Goal: Transaction & Acquisition: Purchase product/service

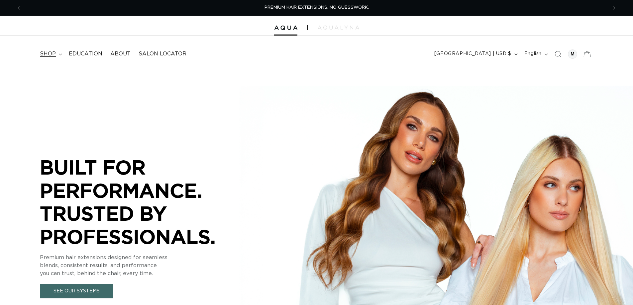
click at [55, 53] on summary "shop" at bounding box center [50, 54] width 29 height 15
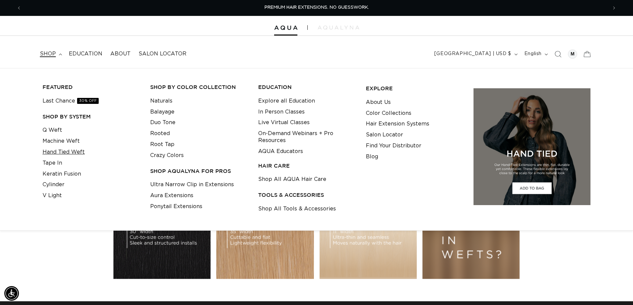
click at [53, 151] on link "Hand Tied Weft" at bounding box center [64, 152] width 42 height 11
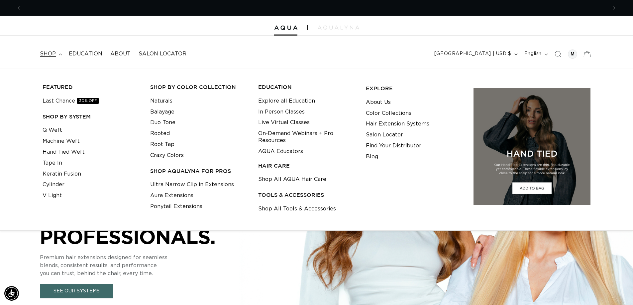
scroll to position [0, 586]
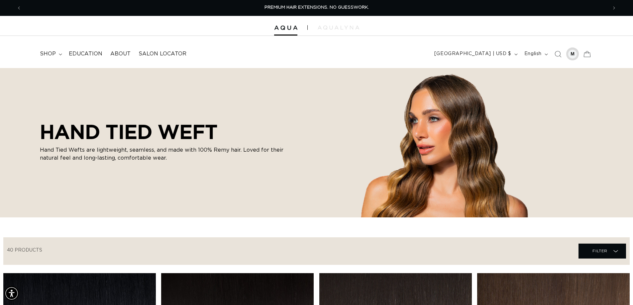
click at [574, 55] on div at bounding box center [572, 54] width 9 height 9
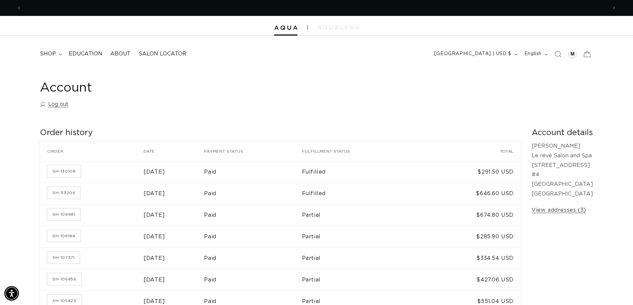
scroll to position [0, 1172]
click at [48, 53] on span "shop" at bounding box center [48, 54] width 16 height 7
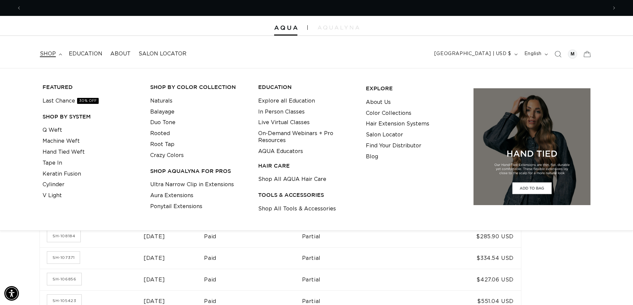
scroll to position [0, 0]
click at [56, 151] on link "Hand Tied Weft" at bounding box center [64, 152] width 42 height 11
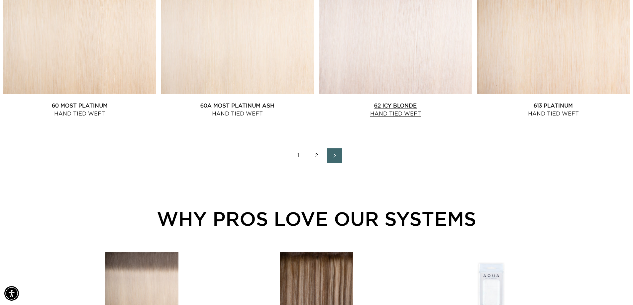
scroll to position [930, 0]
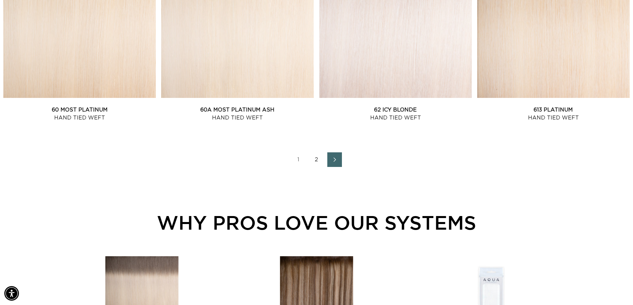
click at [333, 156] on span "Next page" at bounding box center [334, 160] width 4 height 8
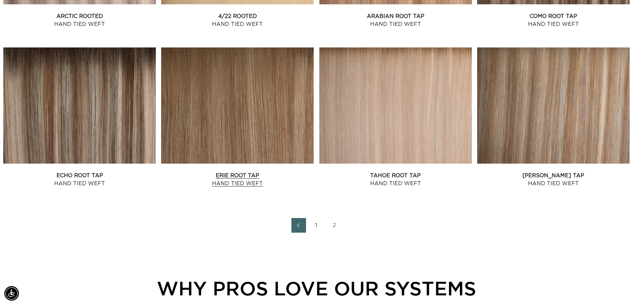
scroll to position [0, 586]
click at [236, 172] on link "Erie Root Tap Hand Tied Weft" at bounding box center [237, 180] width 153 height 16
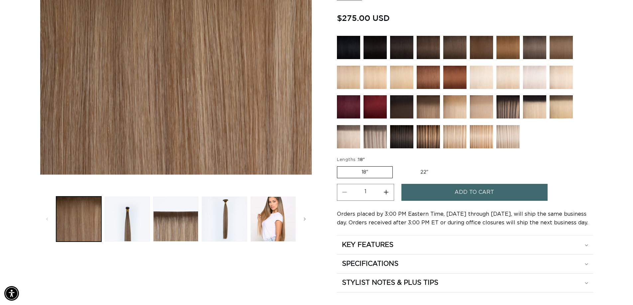
scroll to position [0, 1172]
click at [426, 173] on label "22" Variant sold out or unavailable" at bounding box center [424, 172] width 56 height 11
click at [396, 165] on input "22" Variant sold out or unavailable" at bounding box center [396, 165] width 0 height 0
radio input "true"
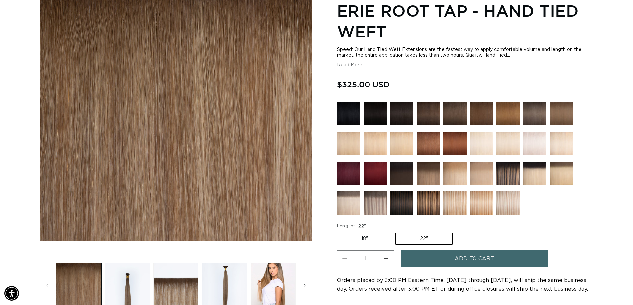
click at [476, 203] on img at bounding box center [481, 203] width 23 height 23
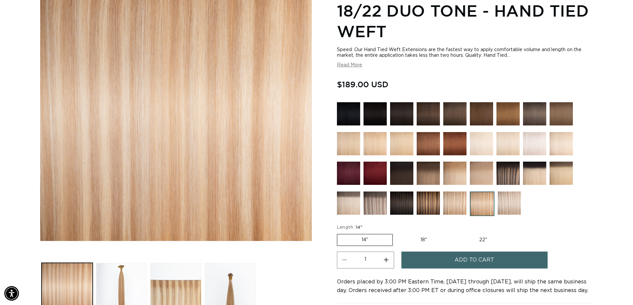
scroll to position [0, 586]
click at [381, 206] on img at bounding box center [375, 203] width 23 height 23
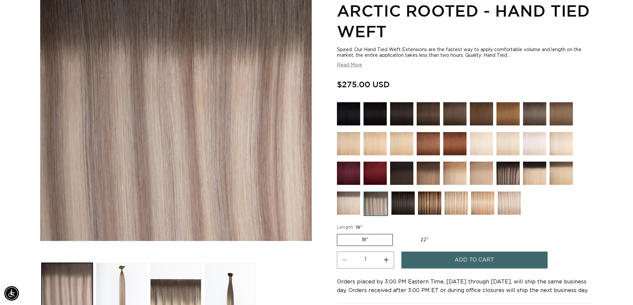
click at [504, 179] on img at bounding box center [507, 173] width 23 height 23
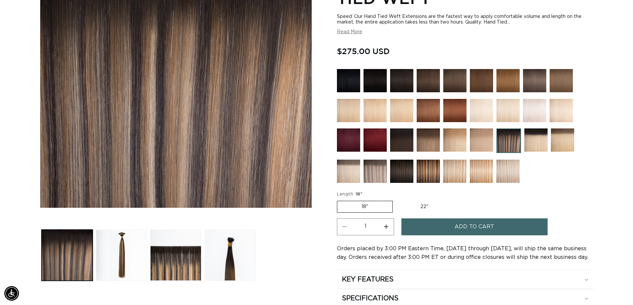
scroll to position [0, 586]
click at [437, 148] on img at bounding box center [428, 140] width 23 height 23
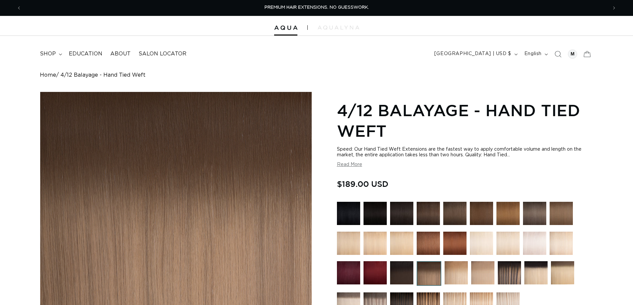
scroll to position [100, 0]
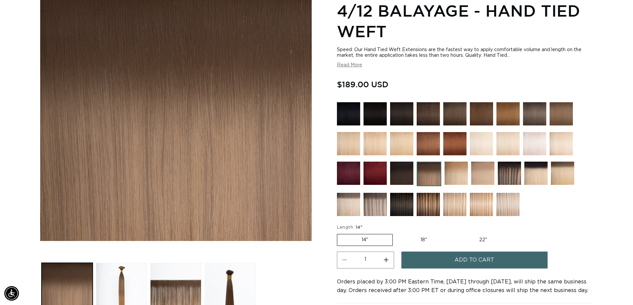
click at [518, 180] on img at bounding box center [509, 173] width 23 height 23
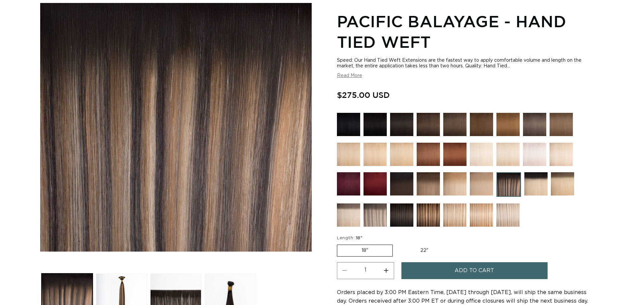
scroll to position [100, 0]
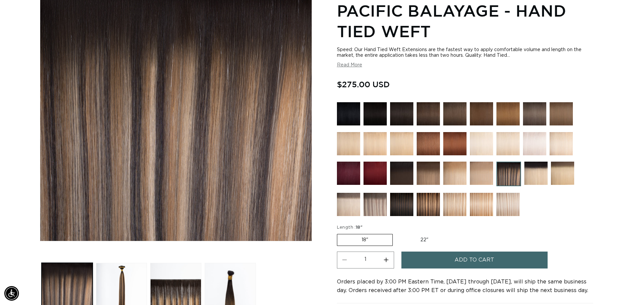
click at [437, 207] on img at bounding box center [428, 204] width 23 height 23
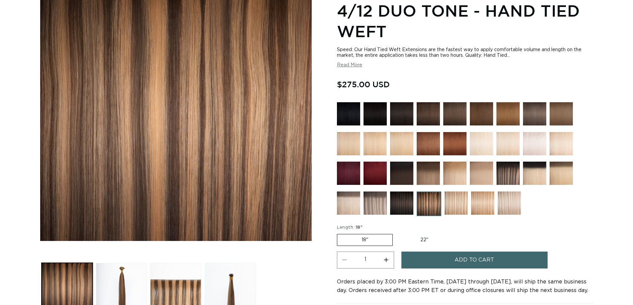
click at [465, 208] on img at bounding box center [456, 203] width 23 height 23
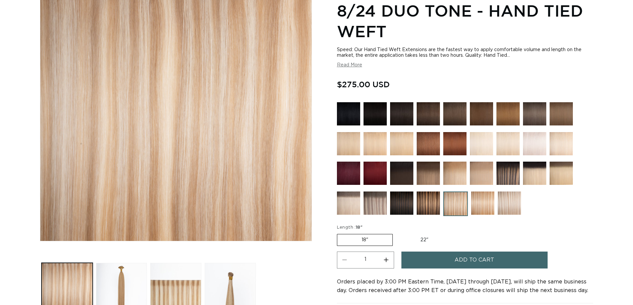
click at [479, 205] on img at bounding box center [482, 203] width 23 height 23
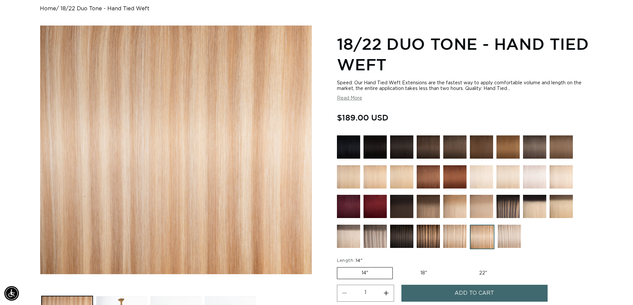
scroll to position [0, 586]
click at [511, 237] on img at bounding box center [509, 236] width 23 height 23
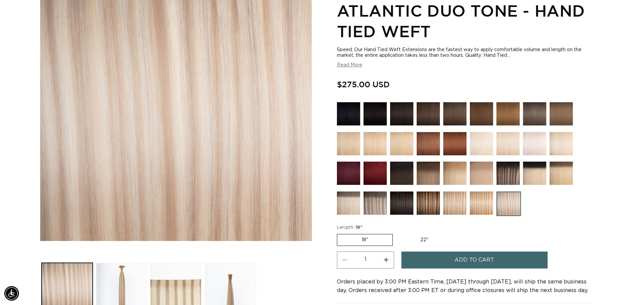
click at [357, 209] on img at bounding box center [348, 203] width 23 height 23
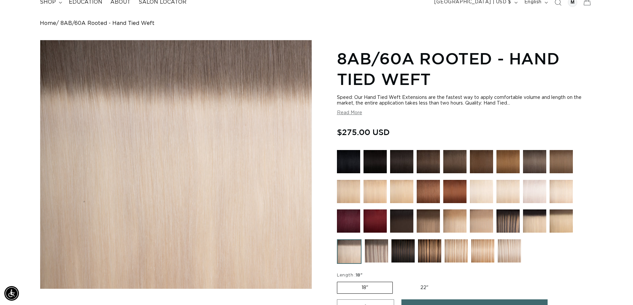
scroll to position [100, 0]
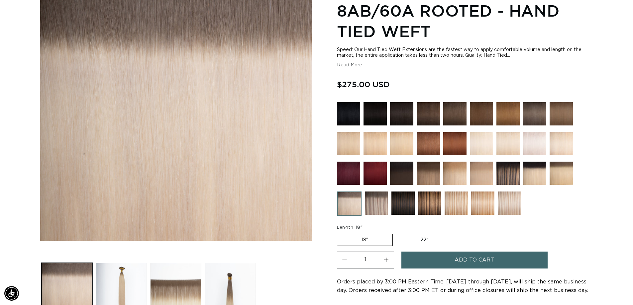
click at [380, 196] on img at bounding box center [376, 203] width 23 height 23
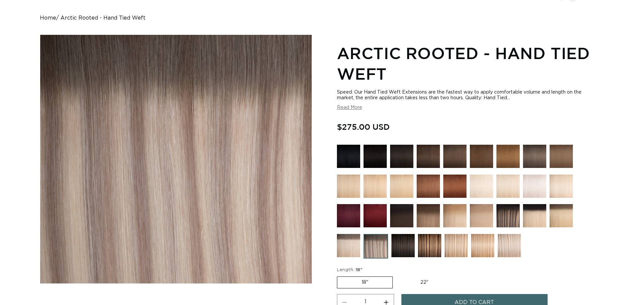
scroll to position [66, 0]
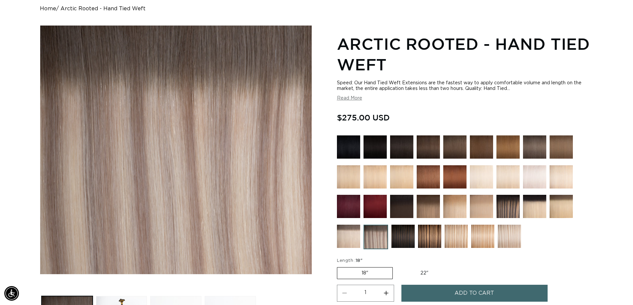
click at [415, 213] on div at bounding box center [465, 194] width 256 height 117
click at [419, 213] on img at bounding box center [428, 206] width 23 height 23
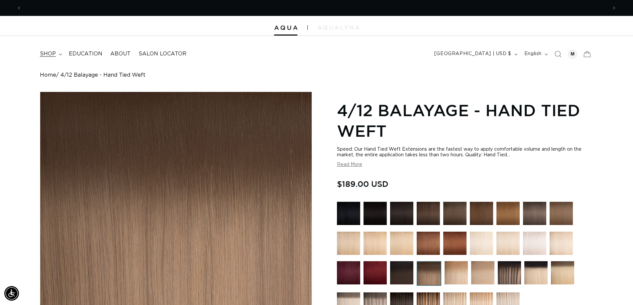
scroll to position [0, 586]
click at [59, 54] on icon at bounding box center [60, 54] width 3 height 2
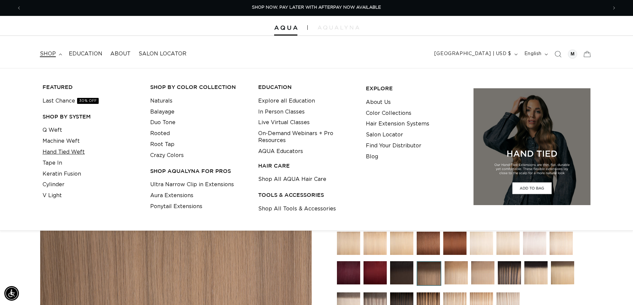
click at [67, 152] on link "Hand Tied Weft" at bounding box center [64, 152] width 42 height 11
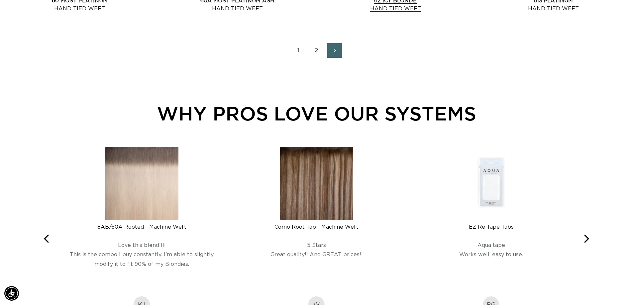
scroll to position [1063, 0]
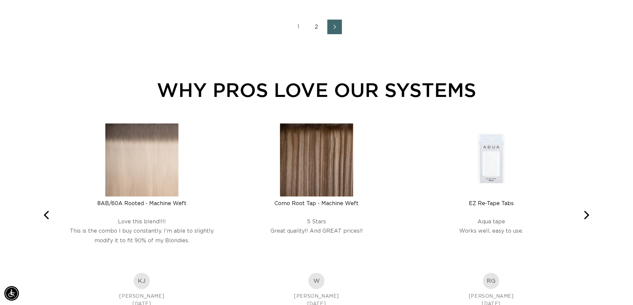
click at [335, 23] on span "Next page" at bounding box center [334, 27] width 4 height 8
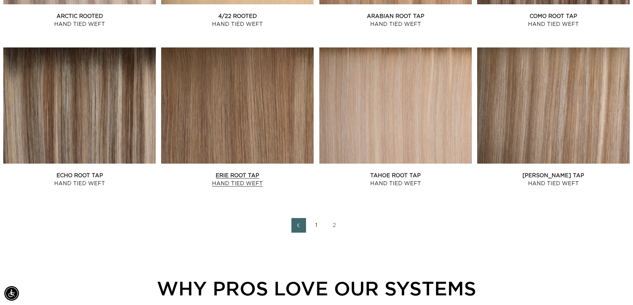
scroll to position [0, 586]
click at [217, 178] on link "Erie Root Tap Hand Tied Weft" at bounding box center [237, 180] width 153 height 16
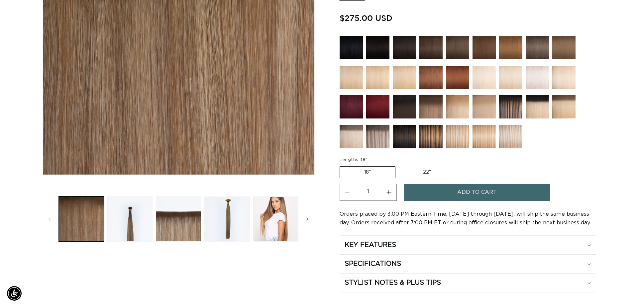
scroll to position [0, 586]
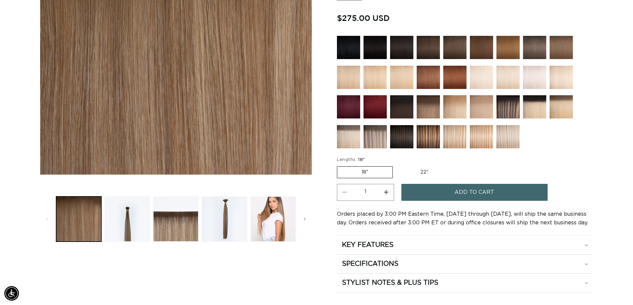
click at [424, 170] on label "22" Variant sold out or unavailable" at bounding box center [424, 172] width 56 height 11
click at [396, 165] on input "22" Variant sold out or unavailable" at bounding box center [396, 165] width 0 height 0
radio input "true"
click at [454, 188] on button "Add to cart" at bounding box center [474, 192] width 146 height 17
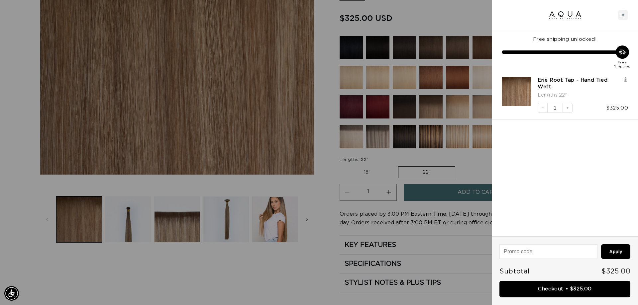
scroll to position [0, 1182]
click at [566, 110] on icon "Increase quantity" at bounding box center [568, 108] width 4 height 4
click at [551, 287] on link "Checkout • $650.00" at bounding box center [564, 289] width 131 height 17
